Goal: Transaction & Acquisition: Subscribe to service/newsletter

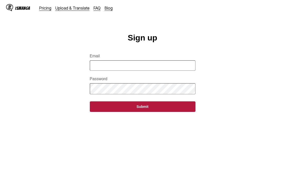
click at [164, 66] on input "Email" at bounding box center [143, 65] width 106 height 10
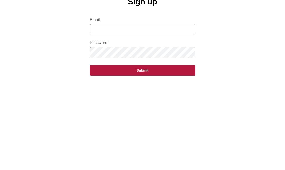
type input "**********"
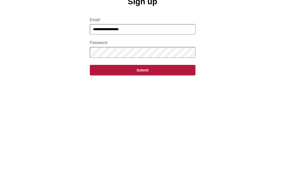
click at [169, 101] on button "Submit" at bounding box center [143, 106] width 106 height 11
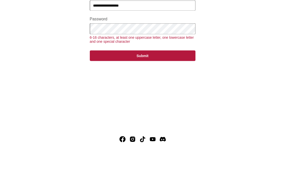
click at [187, 74] on button "Submit" at bounding box center [143, 79] width 106 height 11
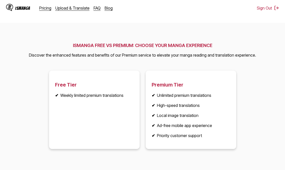
scroll to position [669, 0]
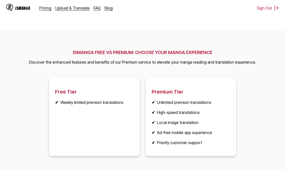
click at [42, 10] on link "Pricing" at bounding box center [45, 8] width 12 height 5
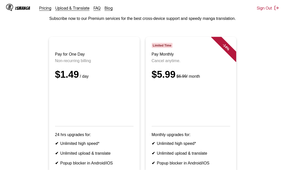
scroll to position [30, 0]
